Goal: Check status: Check status

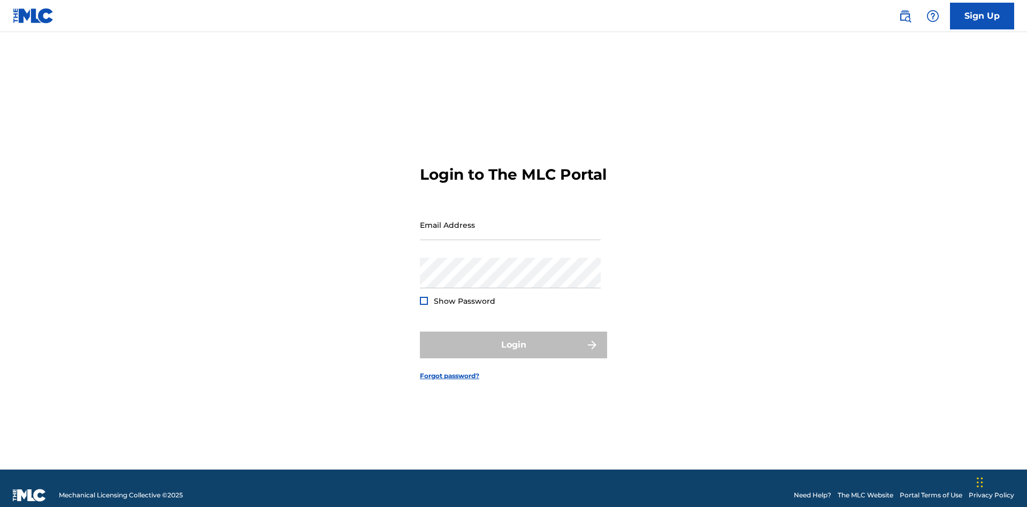
scroll to position [14, 0]
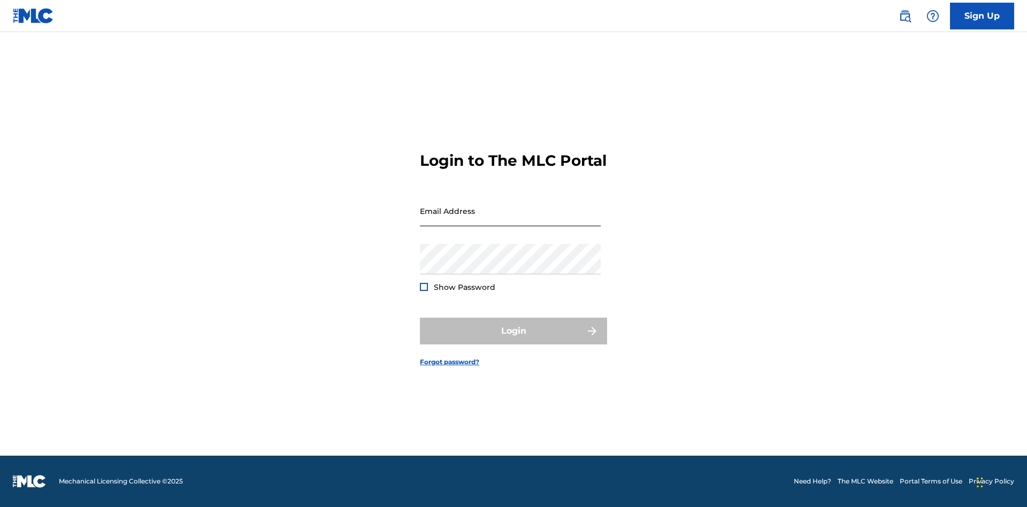
click at [511, 220] on input "Email Address" at bounding box center [510, 211] width 181 height 31
type input "[EMAIL_ADDRESS][DOMAIN_NAME]"
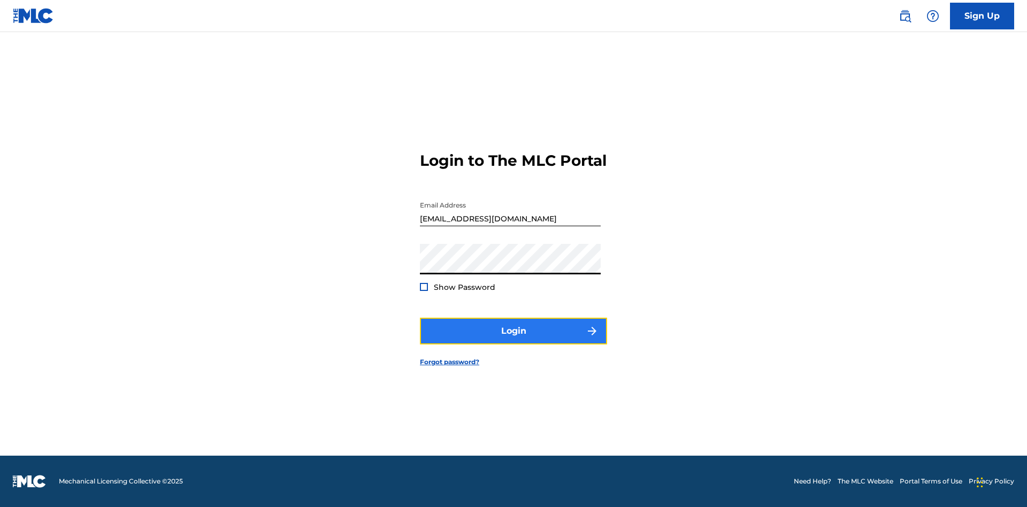
click at [514, 340] on button "Login" at bounding box center [513, 331] width 187 height 27
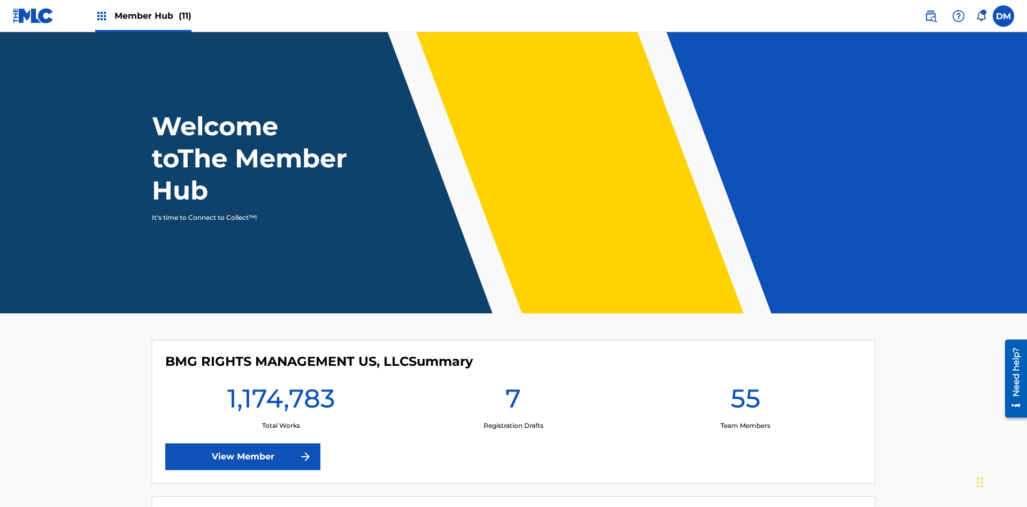
click at [143, 16] on span "Member Hub (11)" at bounding box center [153, 16] width 77 height 12
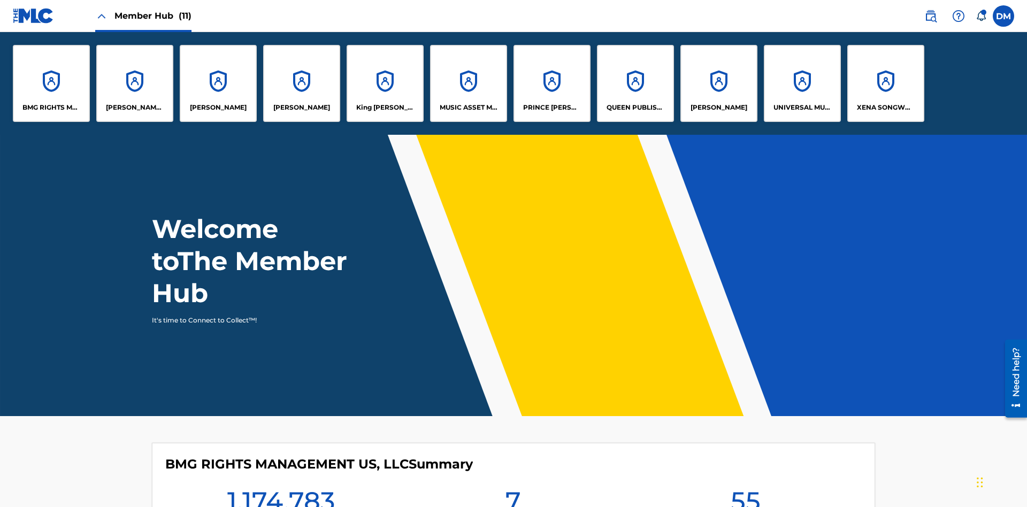
scroll to position [39, 0]
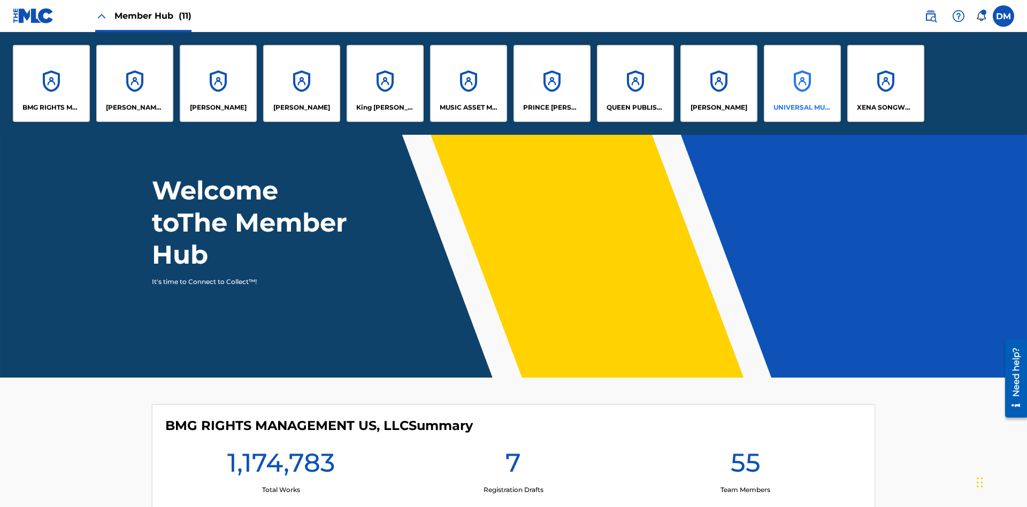
click at [802, 108] on p "UNIVERSAL MUSIC PUB GROUP" at bounding box center [803, 108] width 58 height 10
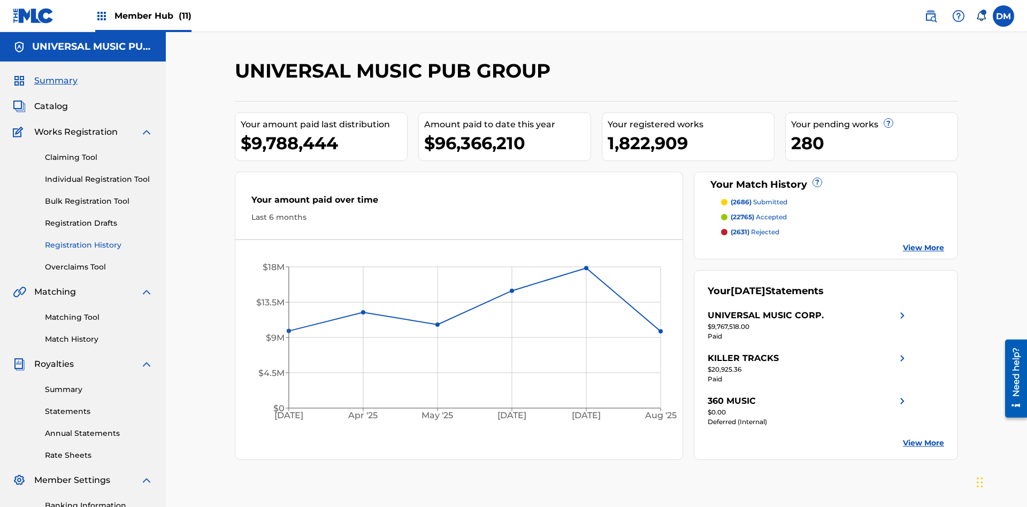
click at [99, 240] on link "Registration History" at bounding box center [99, 245] width 108 height 11
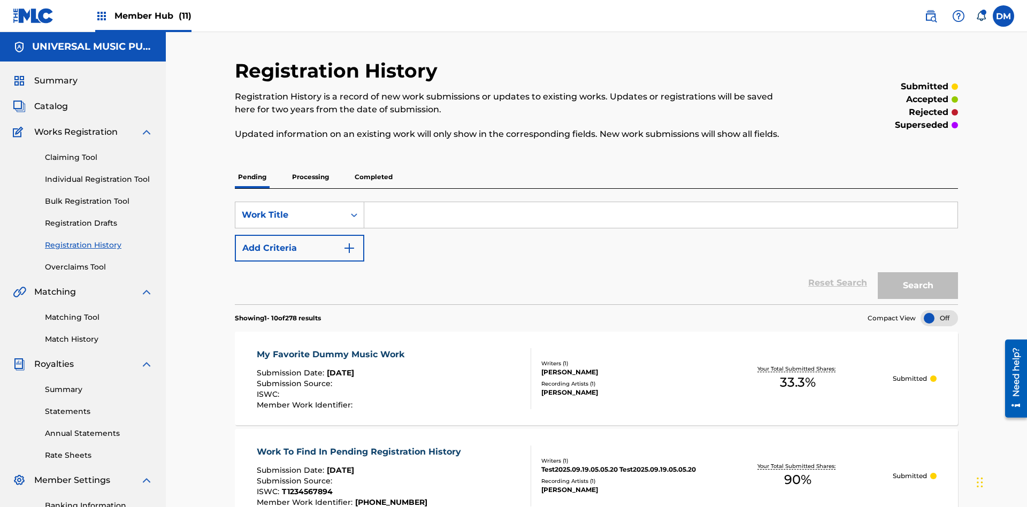
scroll to position [102, 0]
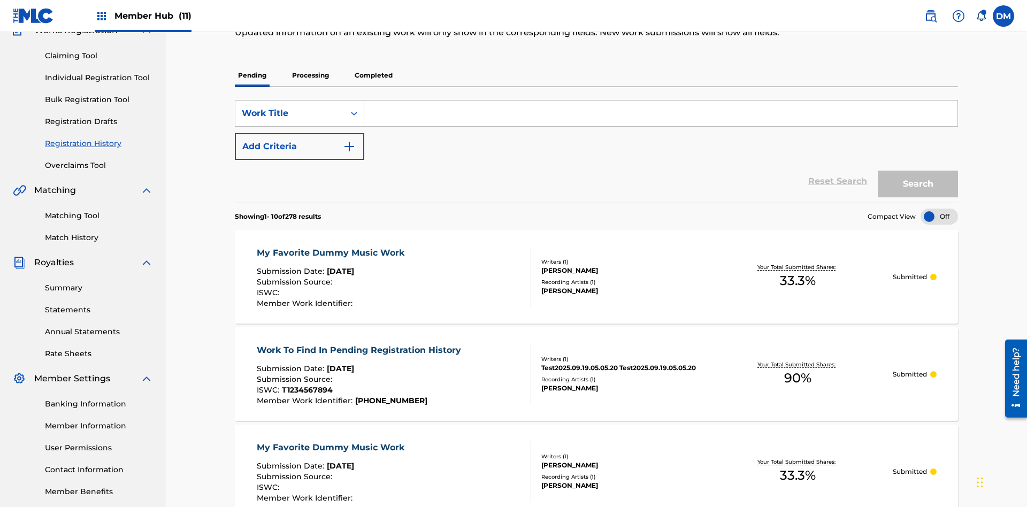
click at [310, 75] on p "Processing" at bounding box center [310, 75] width 43 height 22
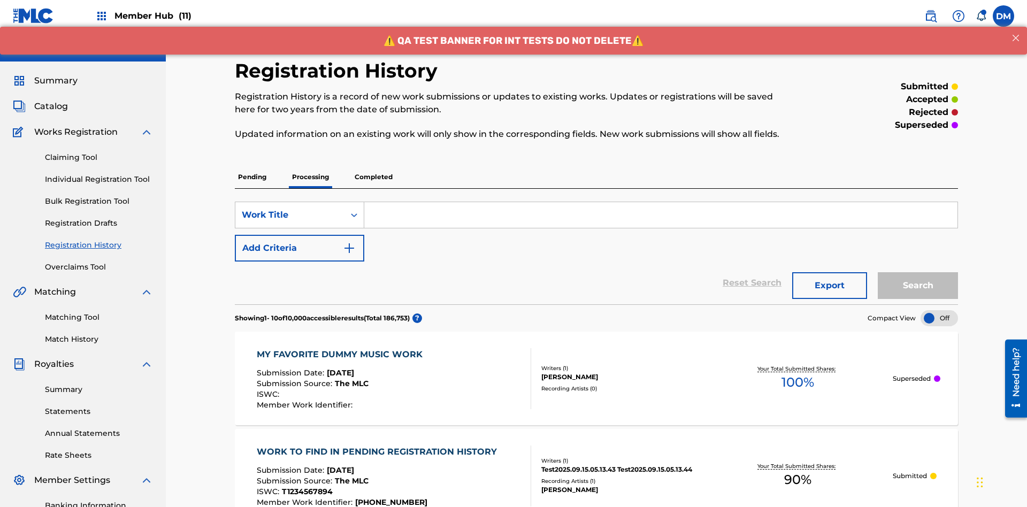
scroll to position [144, 0]
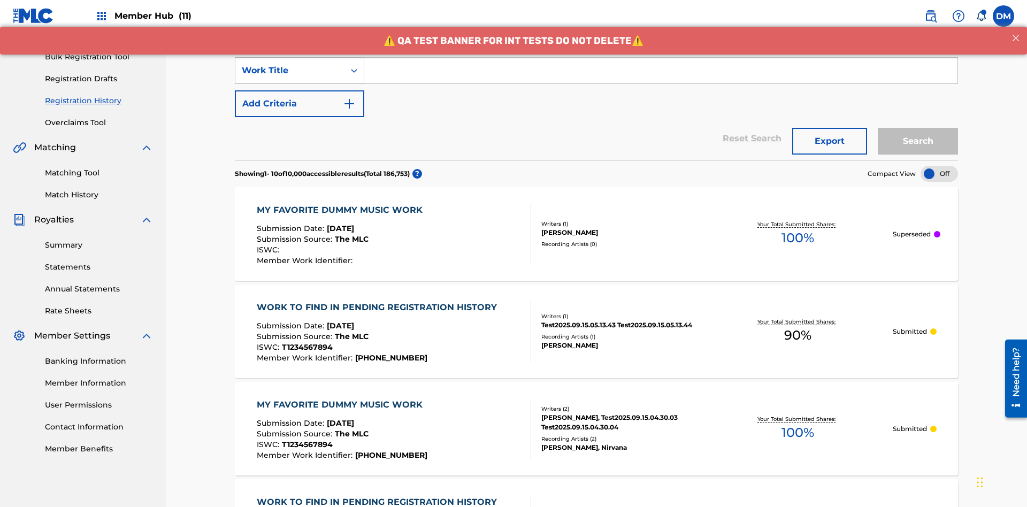
click at [290, 71] on div "Work Title" at bounding box center [290, 70] width 96 height 13
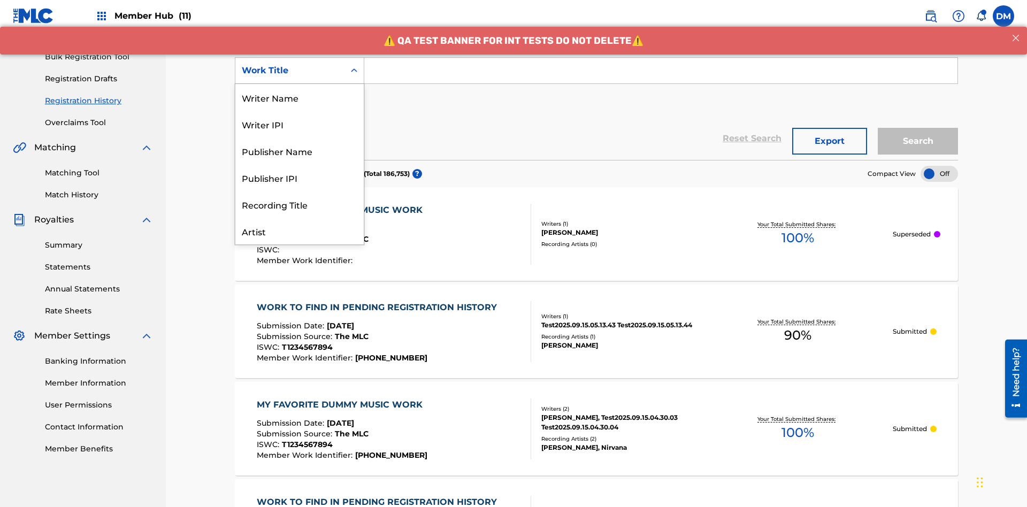
scroll to position [54, 0]
click at [300, 231] on div "Work Title" at bounding box center [299, 231] width 128 height 27
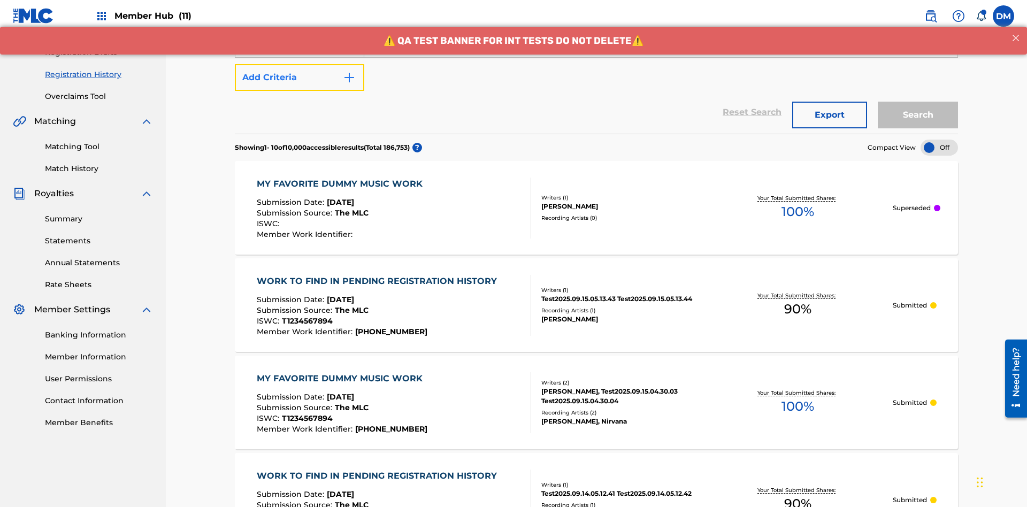
click at [300, 78] on button "Add Criteria" at bounding box center [300, 77] width 130 height 27
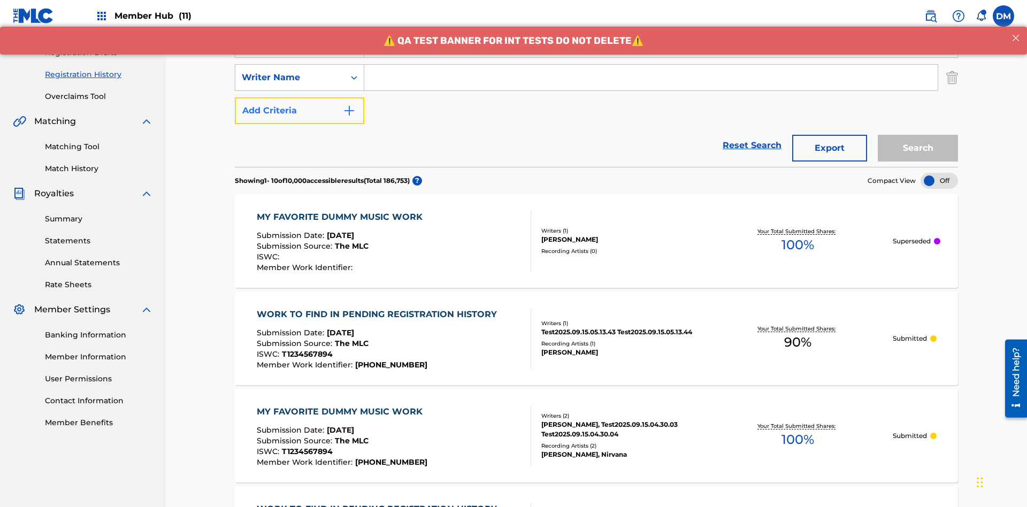
scroll to position [178, 0]
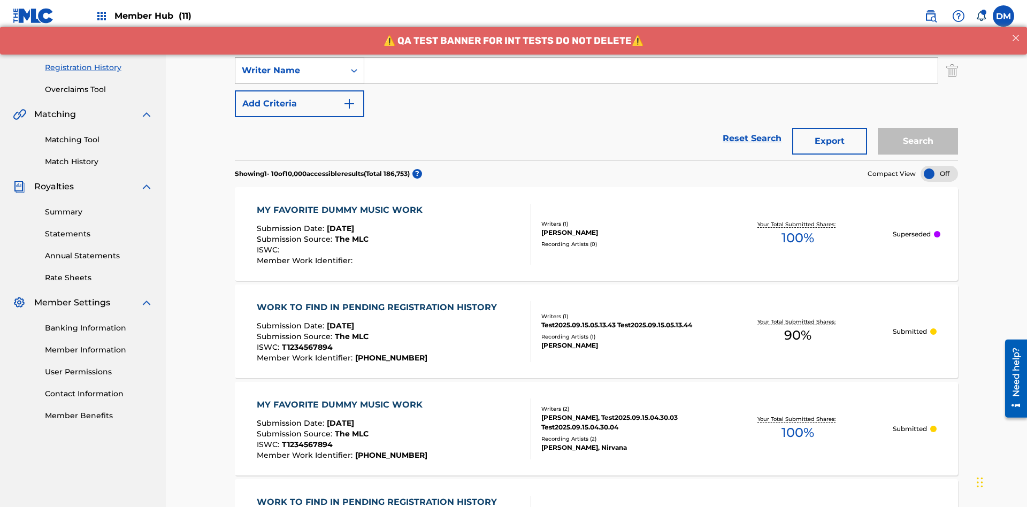
click at [290, 71] on div "Writer Name" at bounding box center [290, 70] width 96 height 13
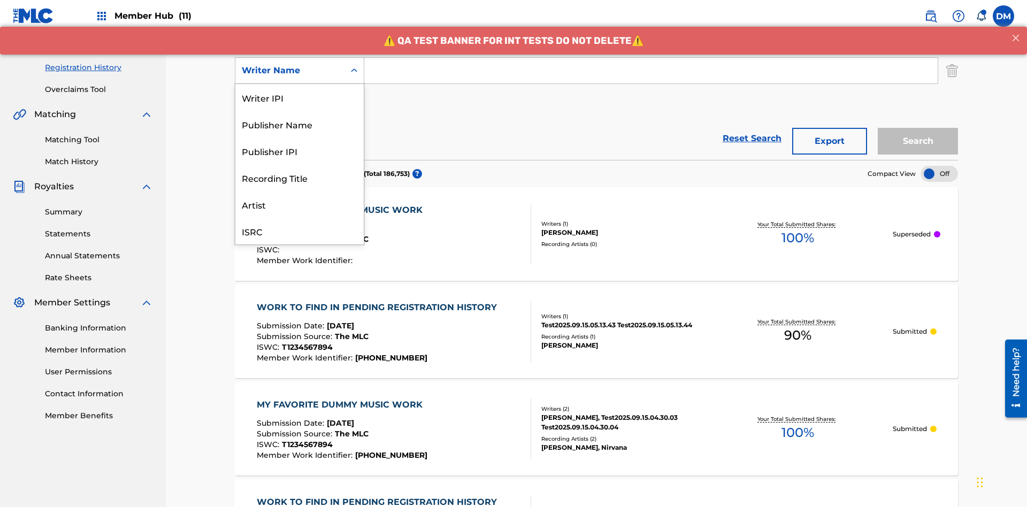
scroll to position [27, 0]
click at [300, 151] on div "Recording Title" at bounding box center [299, 151] width 128 height 27
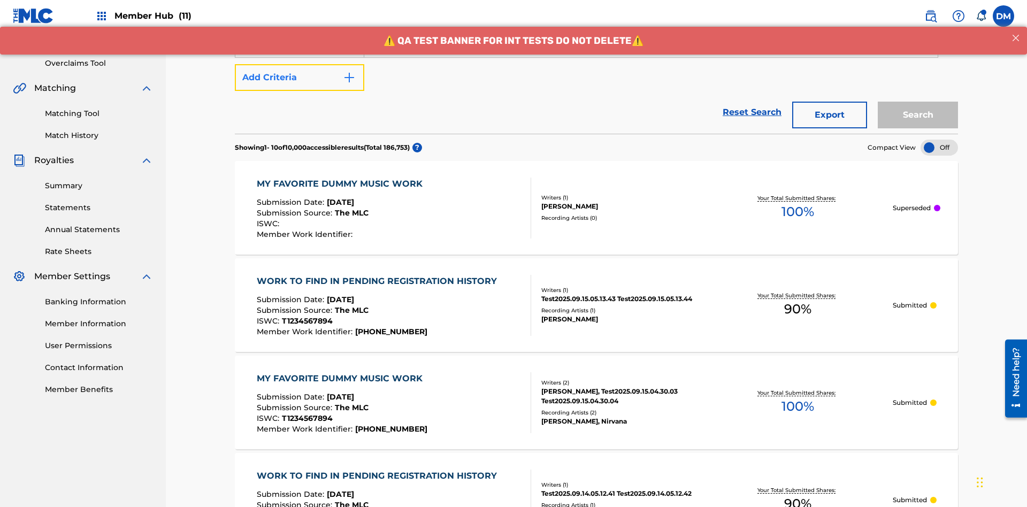
click at [300, 78] on button "Add Criteria" at bounding box center [300, 77] width 130 height 27
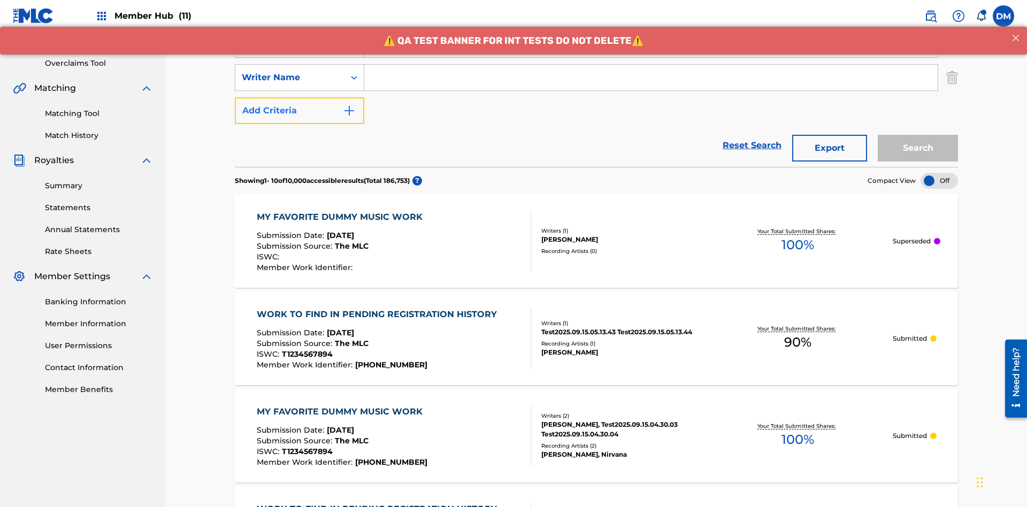
scroll to position [211, 0]
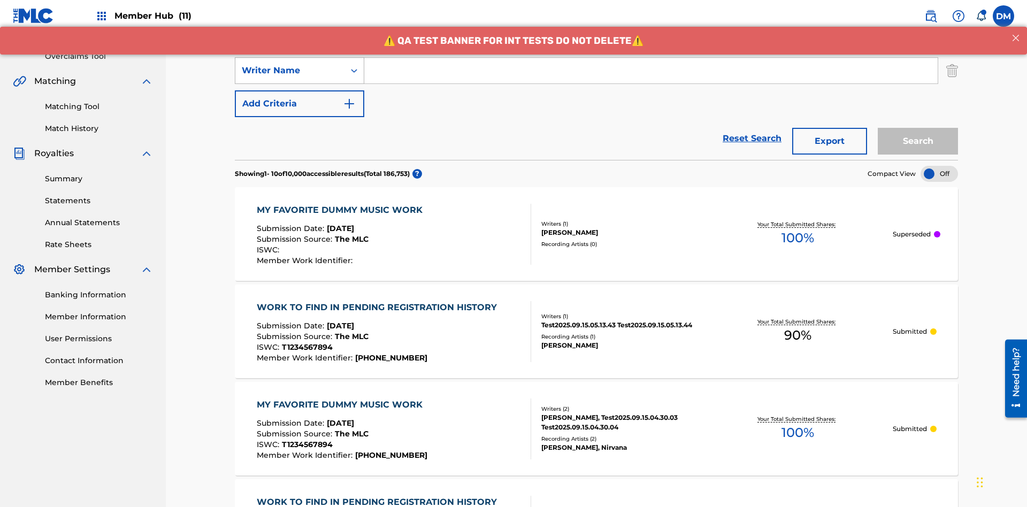
click at [290, 71] on div "Writer Name" at bounding box center [290, 70] width 96 height 13
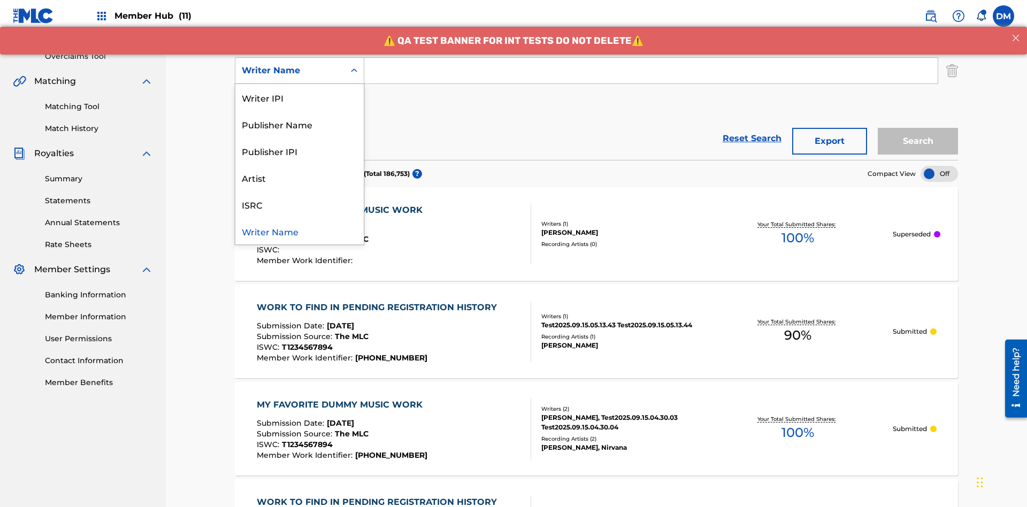
click at [300, 204] on div "ISRC" at bounding box center [299, 204] width 128 height 27
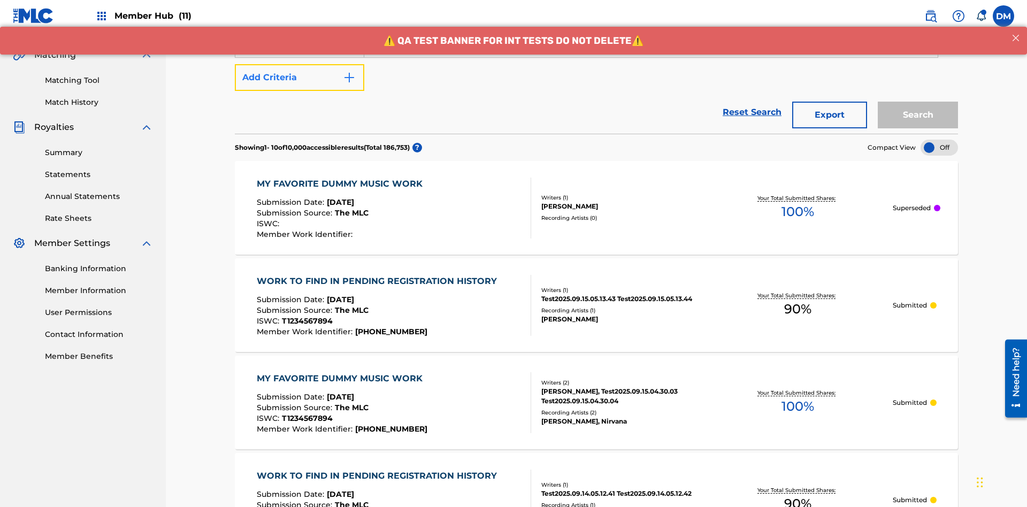
click at [300, 78] on button "Add Criteria" at bounding box center [300, 77] width 130 height 27
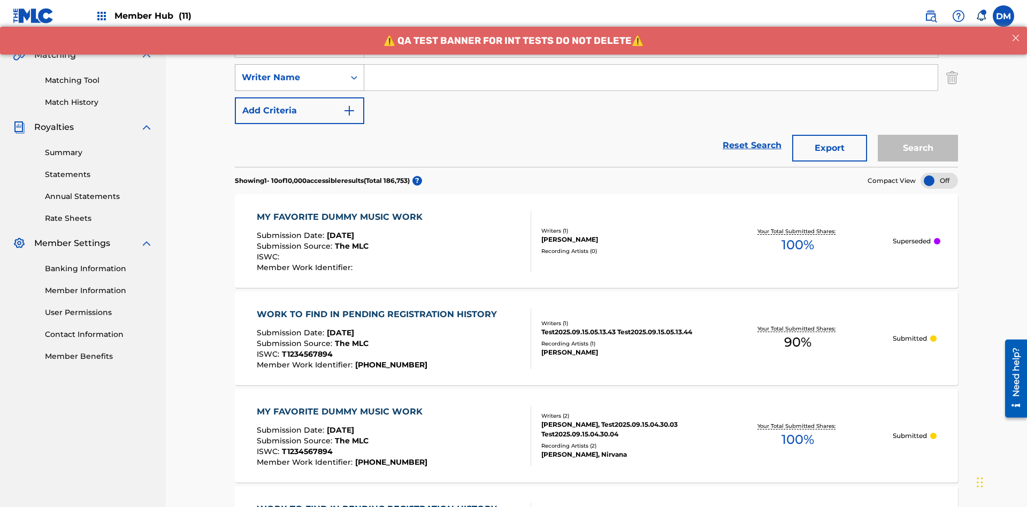
click at [290, 71] on div "Writer Name" at bounding box center [290, 77] width 96 height 13
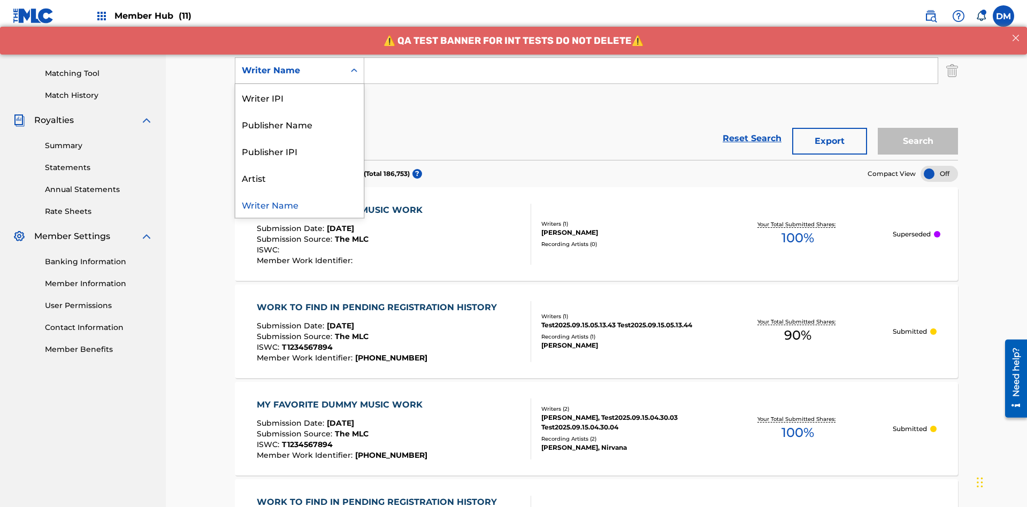
click at [300, 204] on div "Writer Name" at bounding box center [299, 204] width 128 height 27
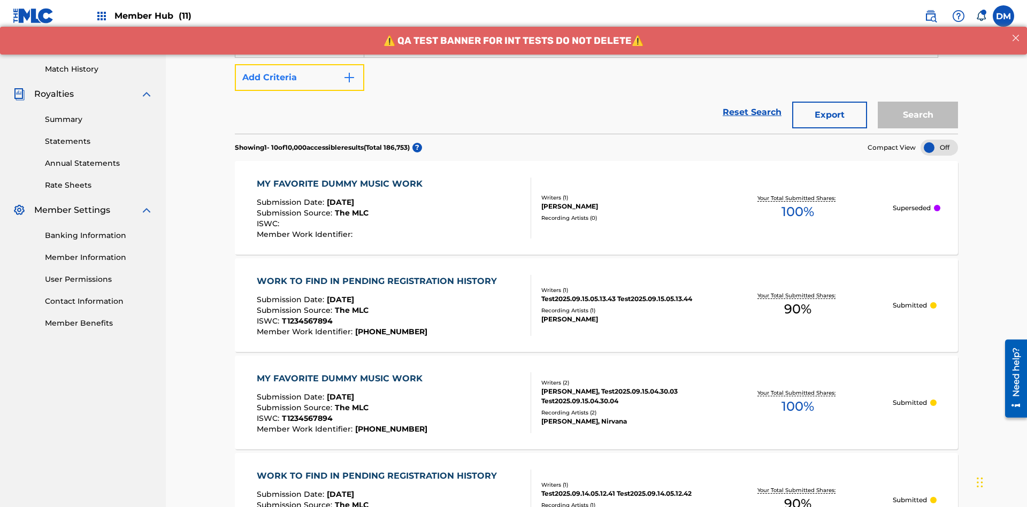
click at [300, 78] on button "Add Criteria" at bounding box center [300, 77] width 130 height 27
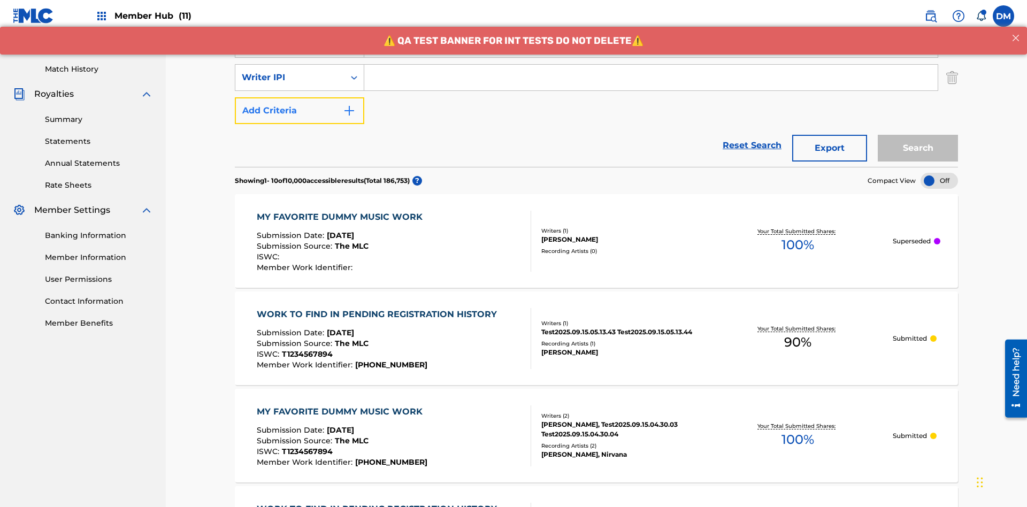
scroll to position [277, 0]
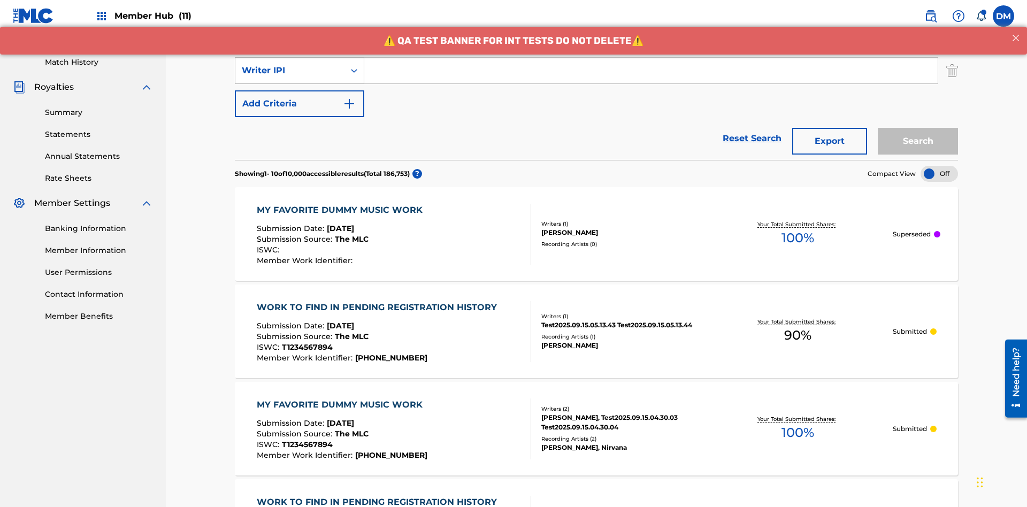
click at [290, 71] on div "Writer IPI" at bounding box center [290, 70] width 96 height 13
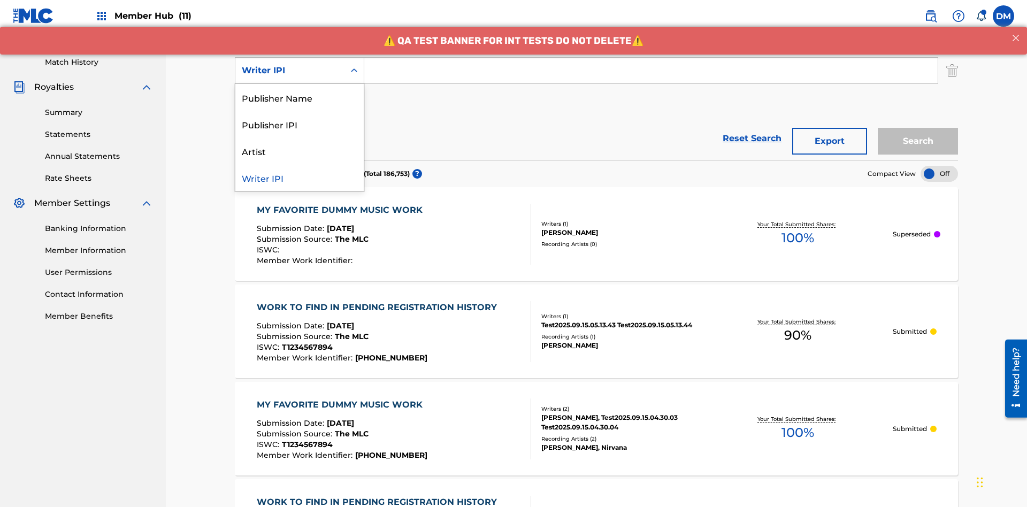
click at [300, 97] on div "Publisher Name" at bounding box center [299, 97] width 128 height 27
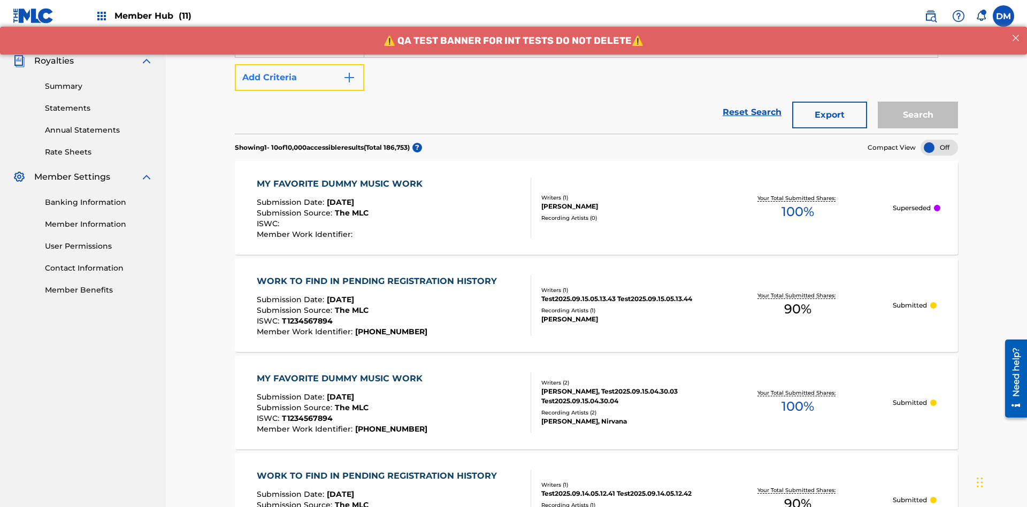
click at [300, 78] on button "Add Criteria" at bounding box center [300, 77] width 130 height 27
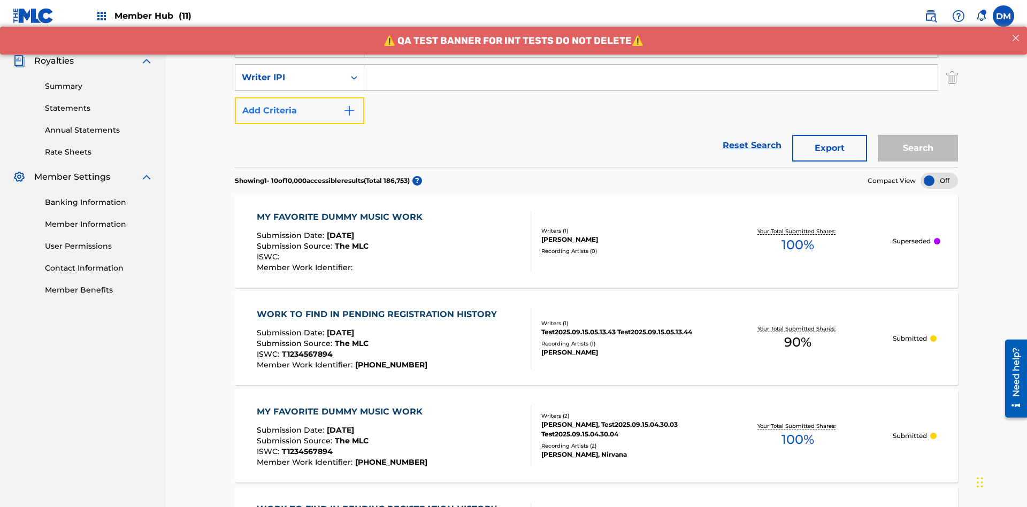
scroll to position [310, 0]
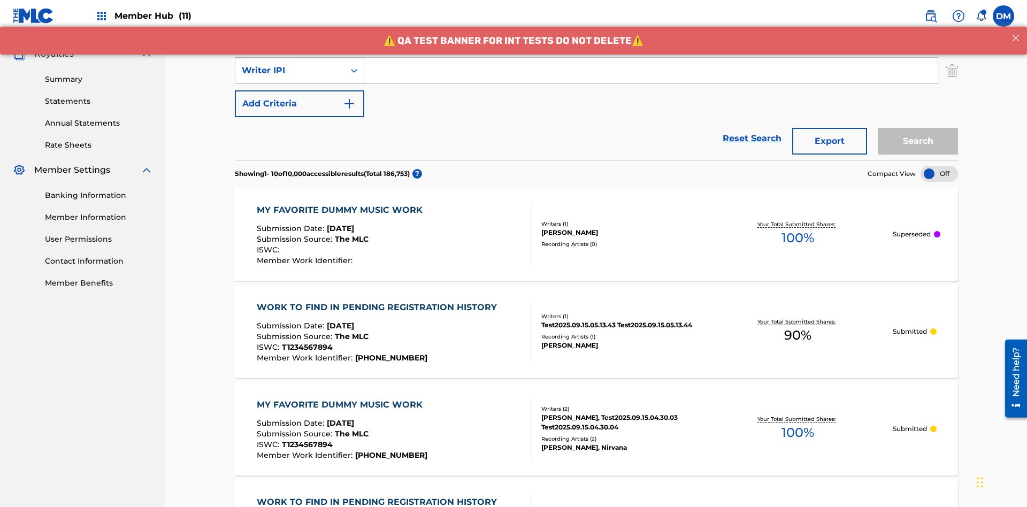
click at [290, 71] on div "Writer IPI" at bounding box center [290, 70] width 96 height 13
click at [300, 97] on div "Publisher IPI" at bounding box center [299, 97] width 128 height 27
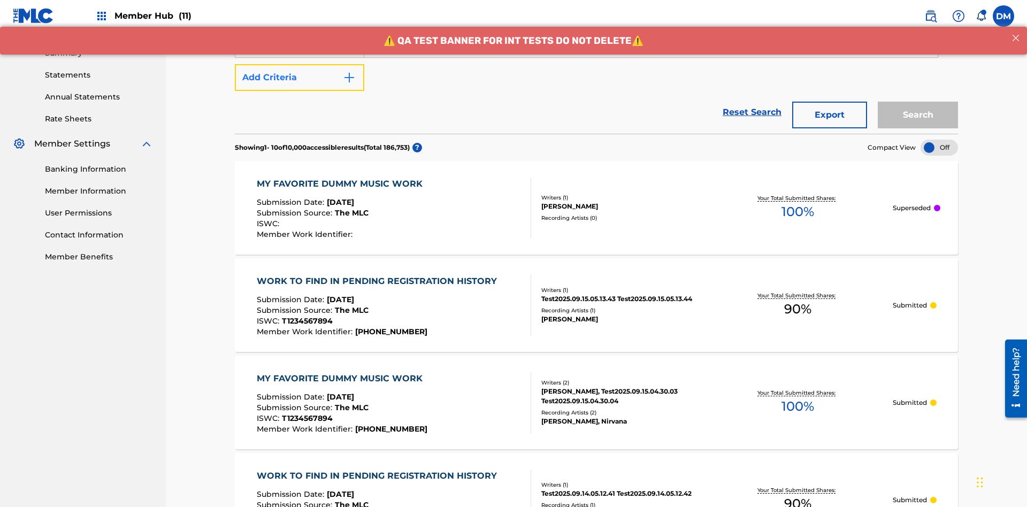
click at [300, 78] on button "Add Criteria" at bounding box center [300, 77] width 130 height 27
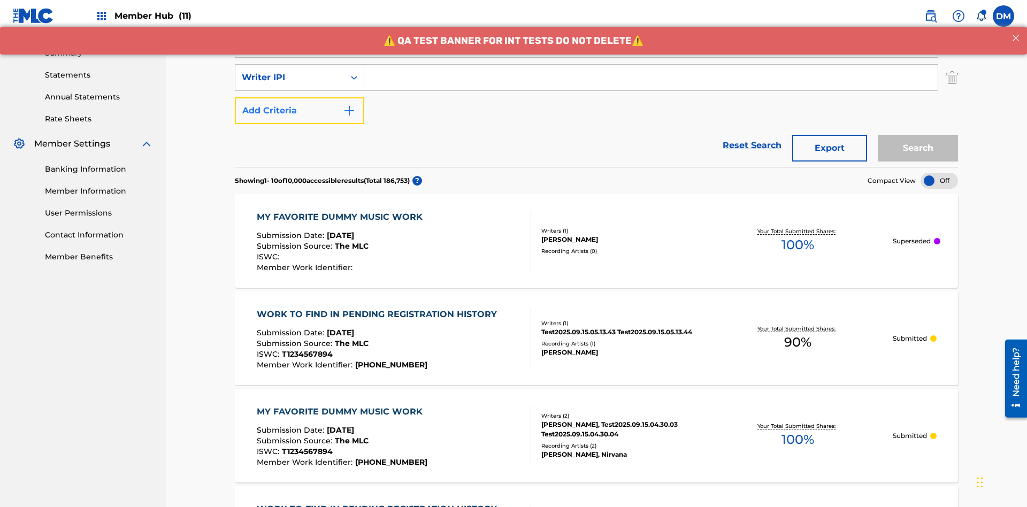
scroll to position [344, 0]
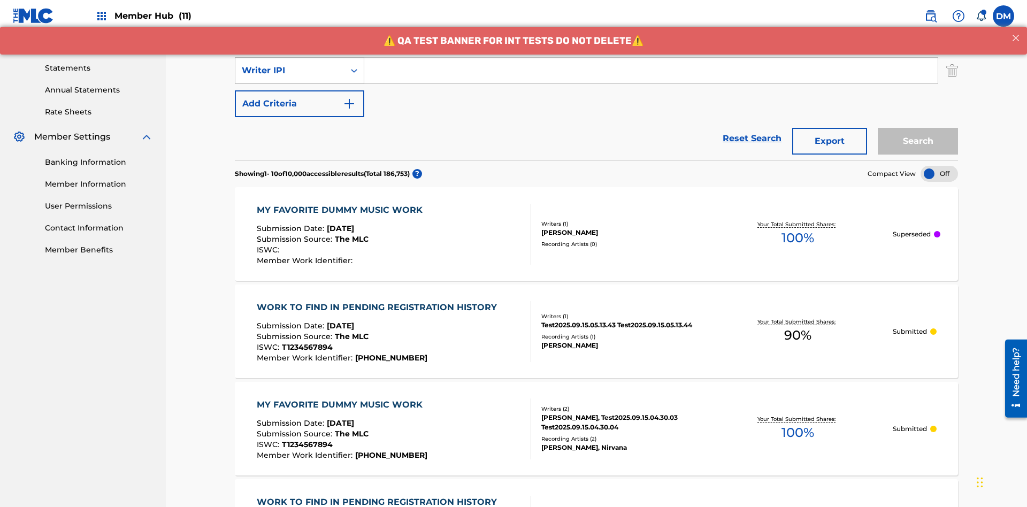
click at [290, 71] on div "Writer IPI" at bounding box center [290, 70] width 96 height 13
click at [300, 97] on div "Artist" at bounding box center [299, 97] width 128 height 27
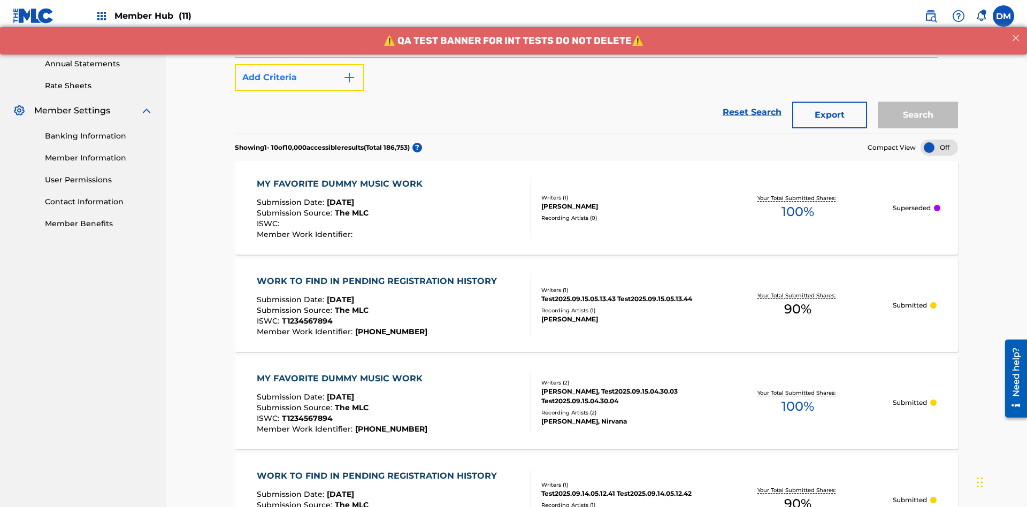
click at [300, 78] on button "Add Criteria" at bounding box center [300, 77] width 130 height 27
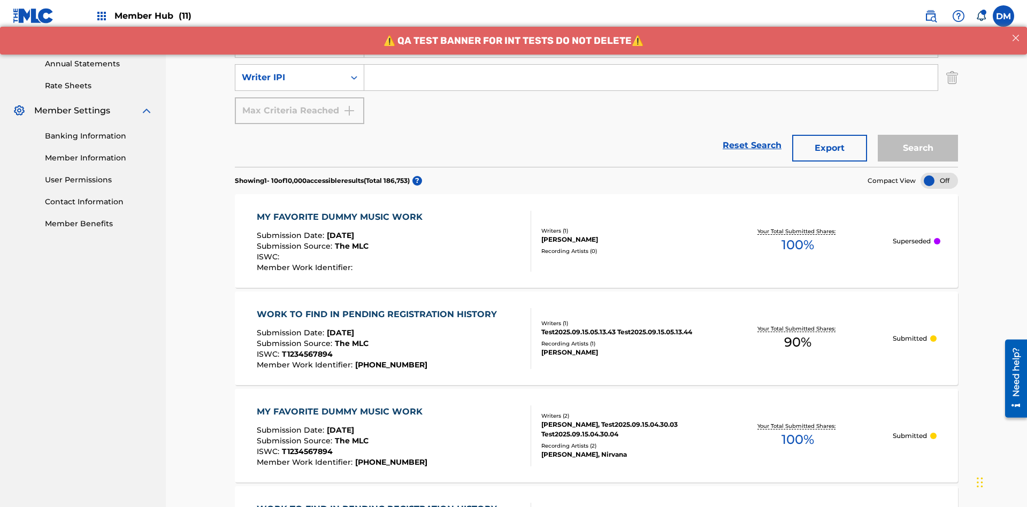
scroll to position [377, 0]
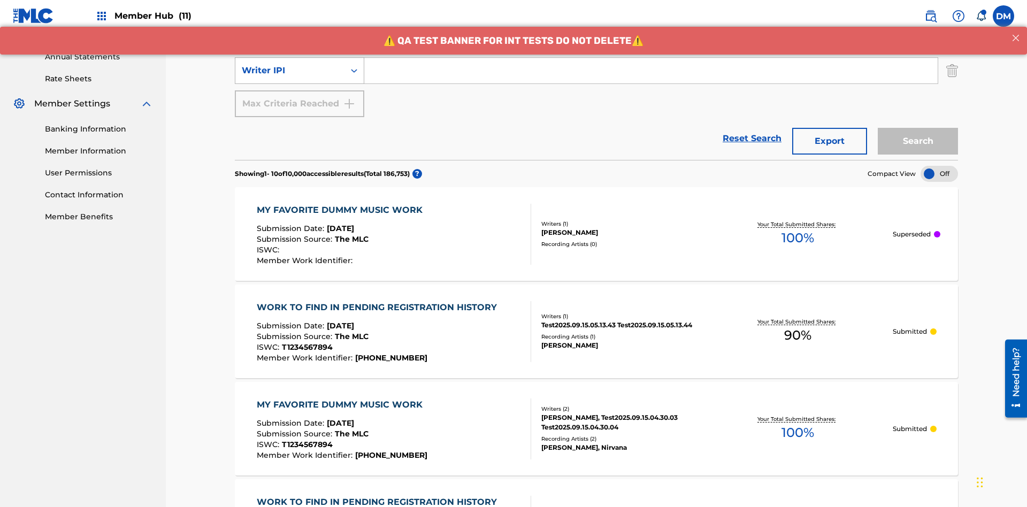
click at [290, 71] on div "Writer IPI" at bounding box center [290, 70] width 96 height 13
click at [300, 97] on div "Writer IPI" at bounding box center [299, 97] width 128 height 27
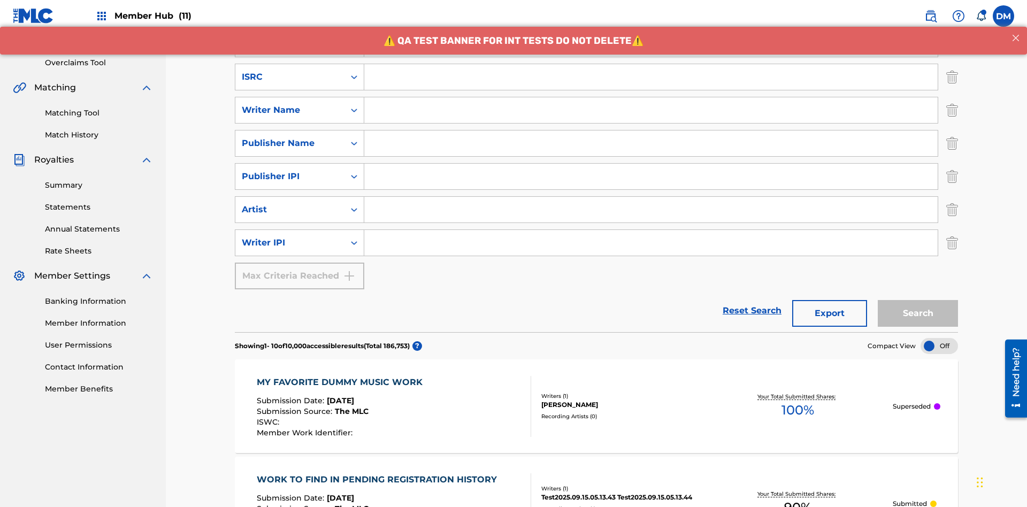
click at [651, 77] on input "Search Form" at bounding box center [651, 77] width 574 height 26
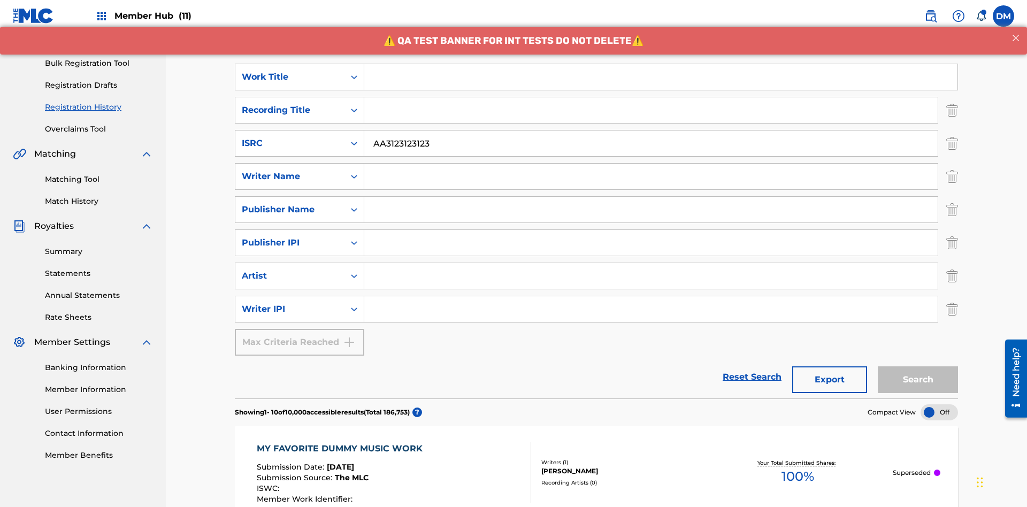
type input "AA3123123123"
click at [661, 77] on input "Search Form" at bounding box center [660, 77] width 593 height 26
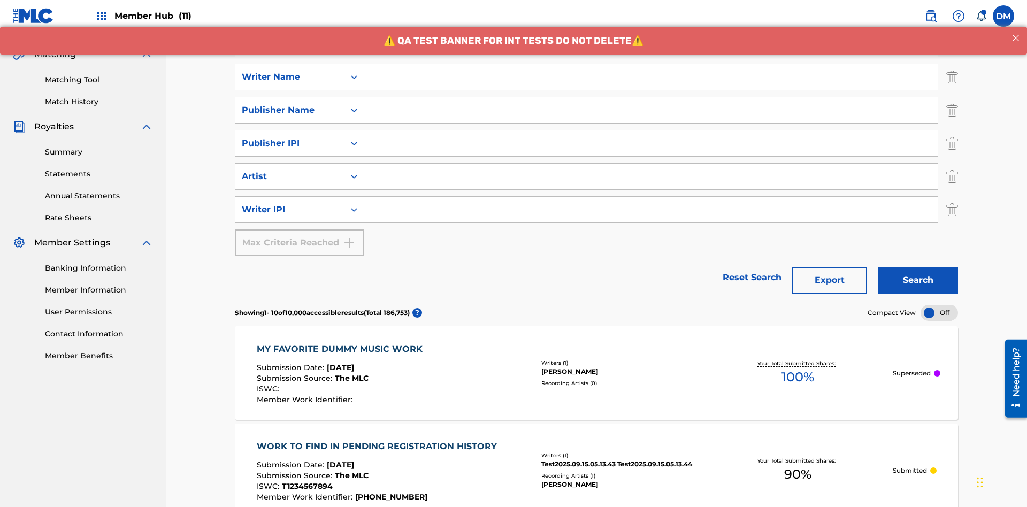
type input "MY FAVORITE DUMMY MUSIC WORK"
click at [651, 77] on input "Search Form" at bounding box center [651, 77] width 574 height 26
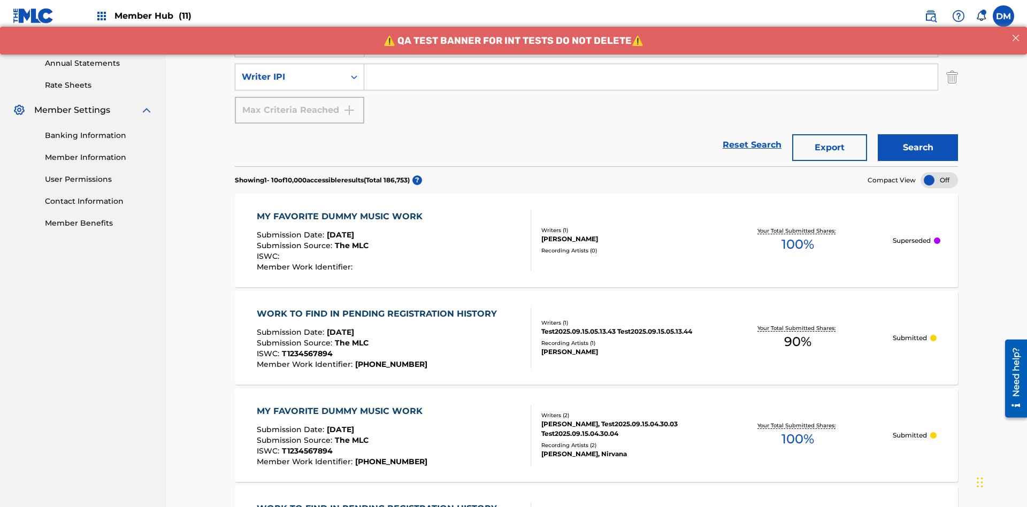
type input "BERKOWITZ"
click at [651, 77] on input "Search Form" at bounding box center [651, 77] width 574 height 26
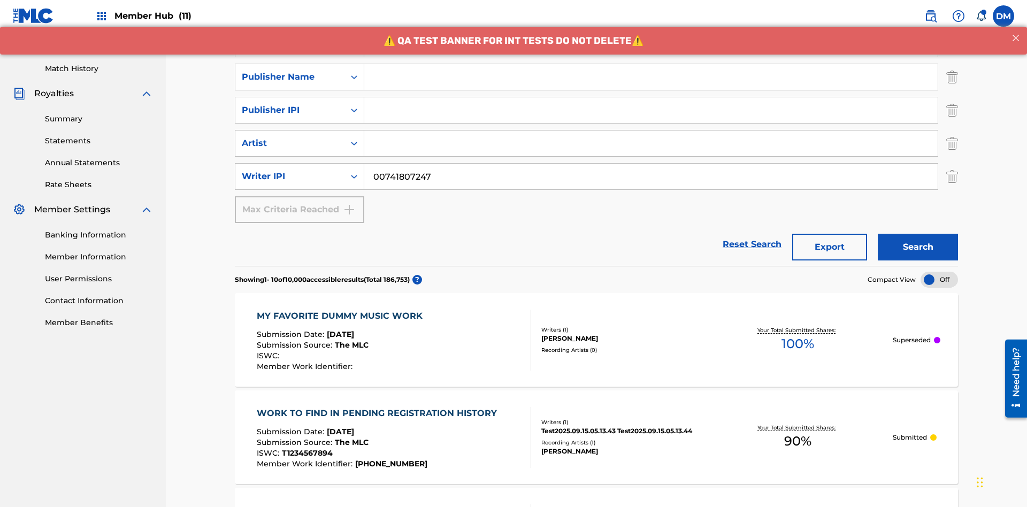
type input "00741807247"
click at [651, 77] on input "Search Form" at bounding box center [651, 77] width 574 height 26
type input "CALACA"
click at [651, 97] on input "Search Form" at bounding box center [651, 110] width 574 height 26
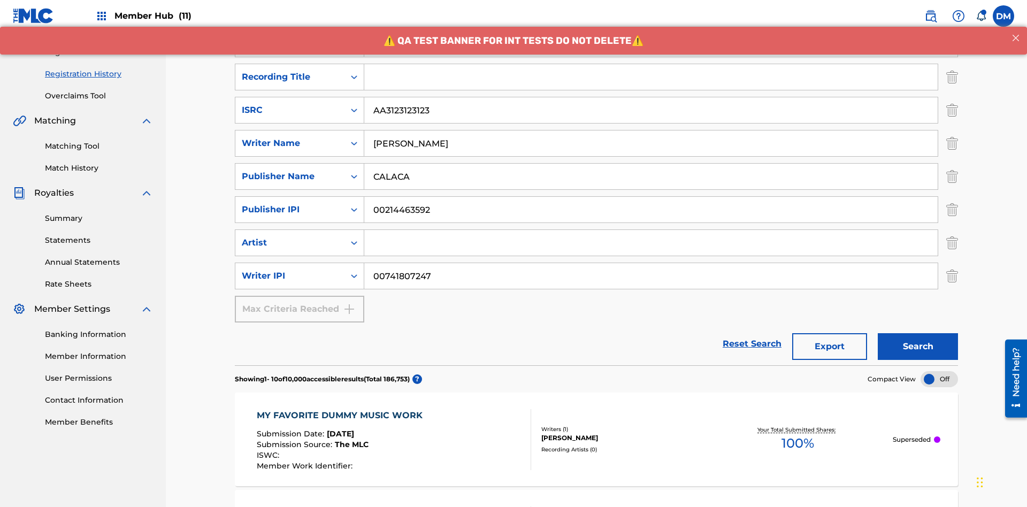
type input "00214463592"
click at [651, 77] on input "Search Form" at bounding box center [651, 77] width 574 height 26
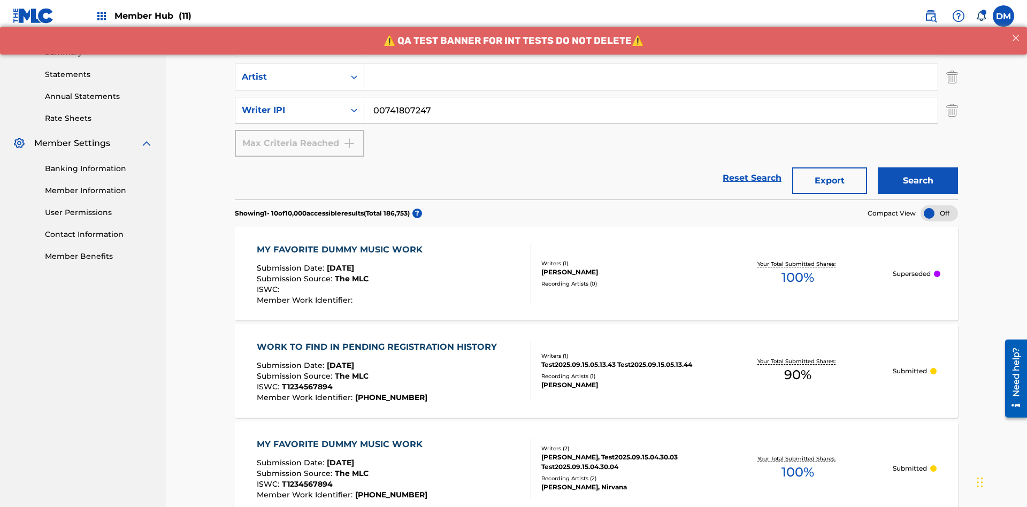
type input "Best Song Ever"
click at [651, 77] on input "Search Form" at bounding box center [651, 77] width 574 height 26
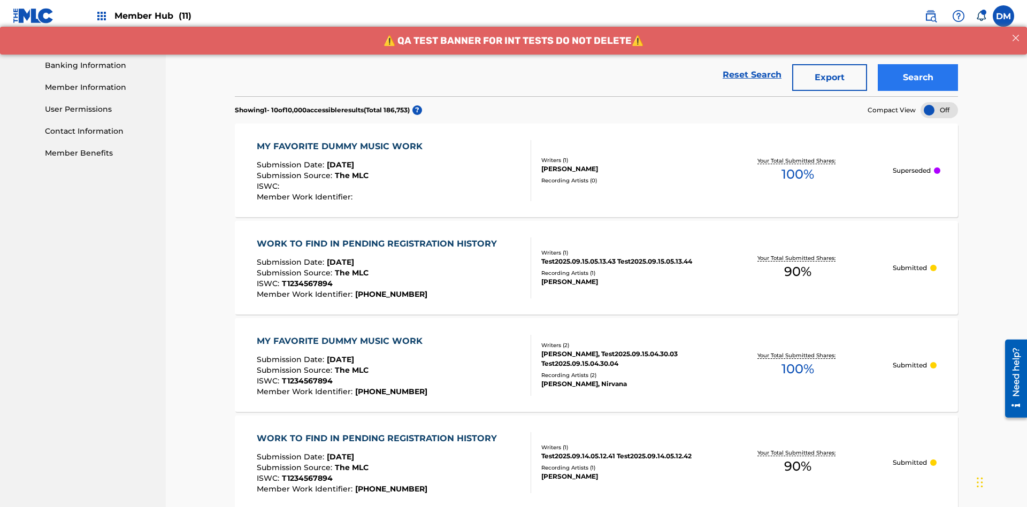
type input "Joe Lewis"
click at [918, 78] on button "Search" at bounding box center [918, 77] width 80 height 27
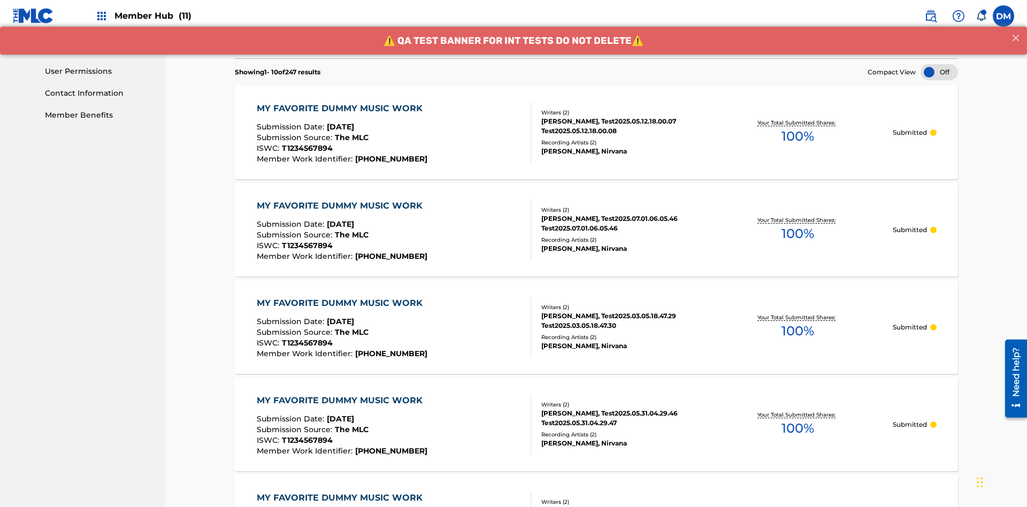
scroll to position [516, 0]
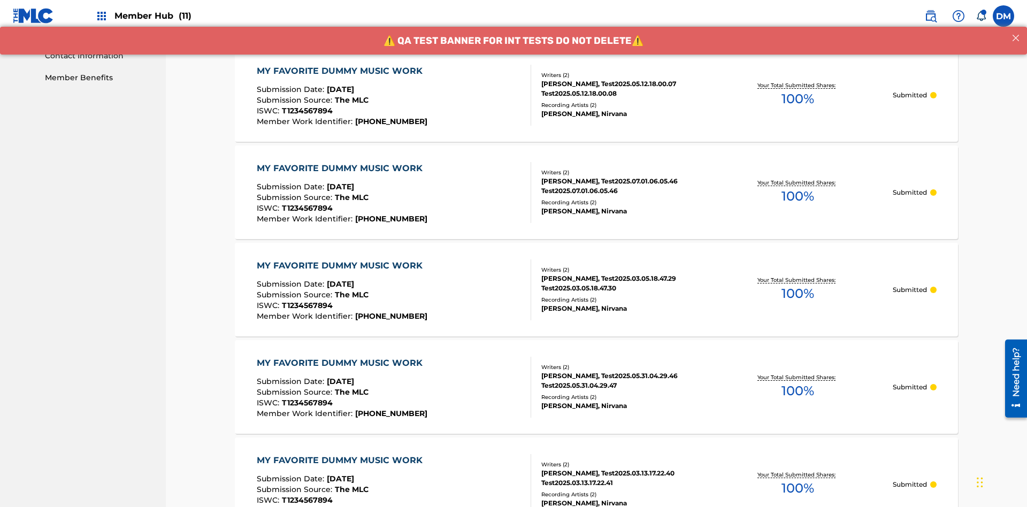
click at [341, 71] on div "MY FAVORITE DUMMY MUSIC WORK" at bounding box center [342, 71] width 171 height 13
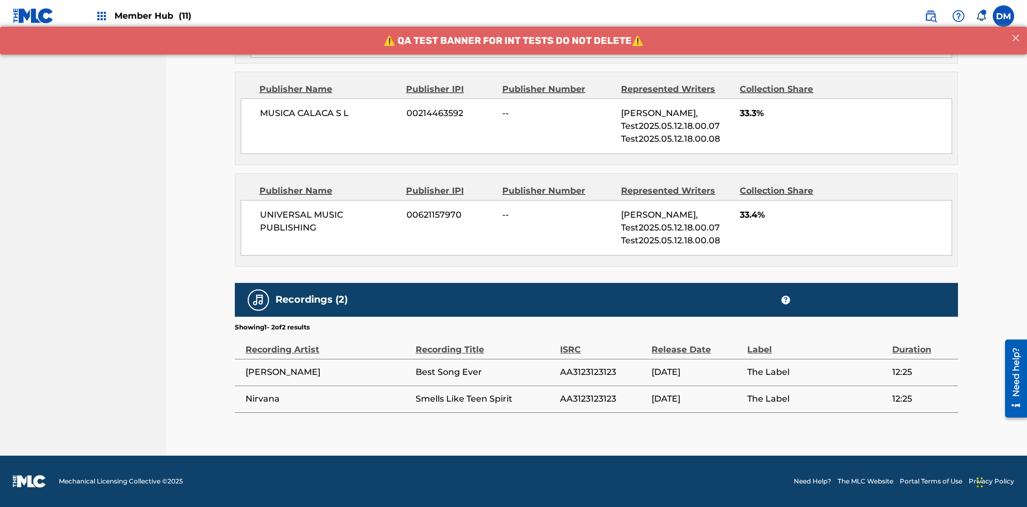
scroll to position [592, 0]
